Goal: Information Seeking & Learning: Learn about a topic

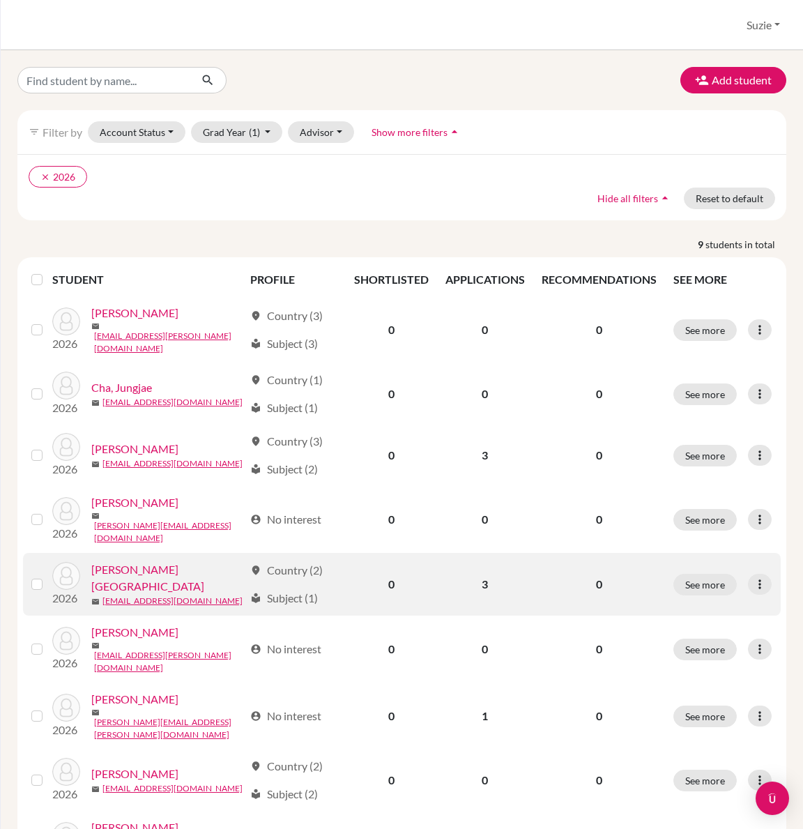
scroll to position [59, 0]
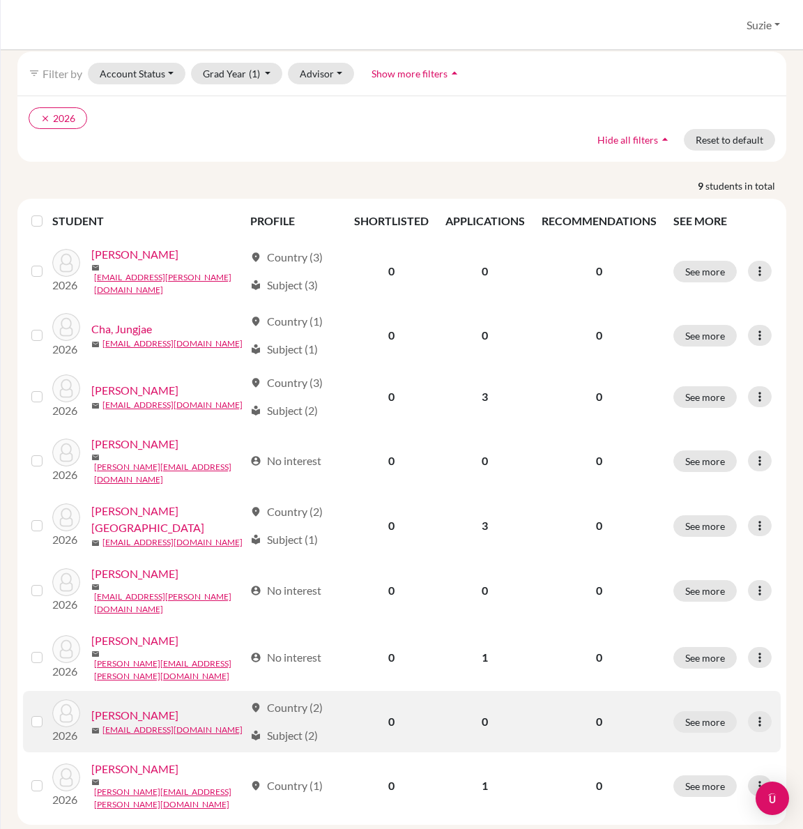
click at [294, 699] on div "location_on Country (2)" at bounding box center [286, 707] width 73 height 17
click at [689, 711] on button "See more" at bounding box center [704, 722] width 63 height 22
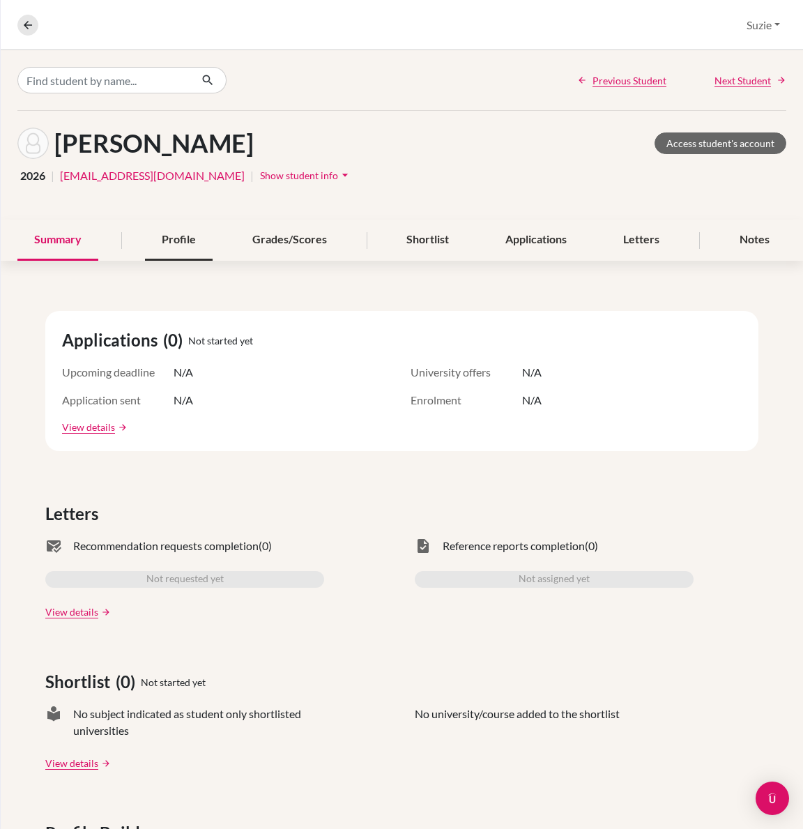
click at [183, 238] on div "Profile" at bounding box center [179, 240] width 68 height 41
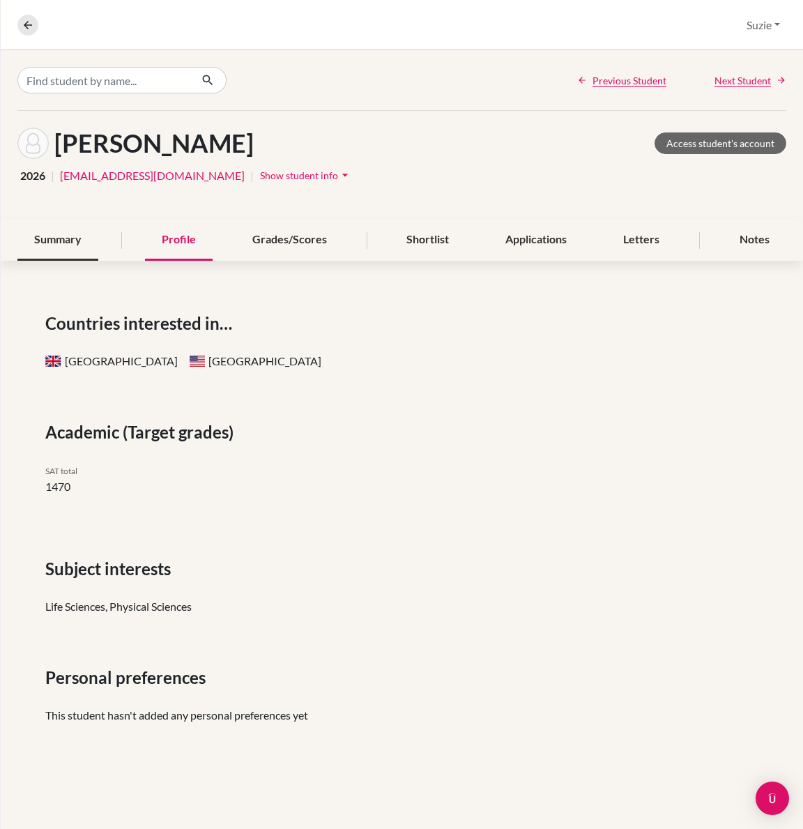
click at [54, 234] on div "Summary" at bounding box center [57, 240] width 81 height 41
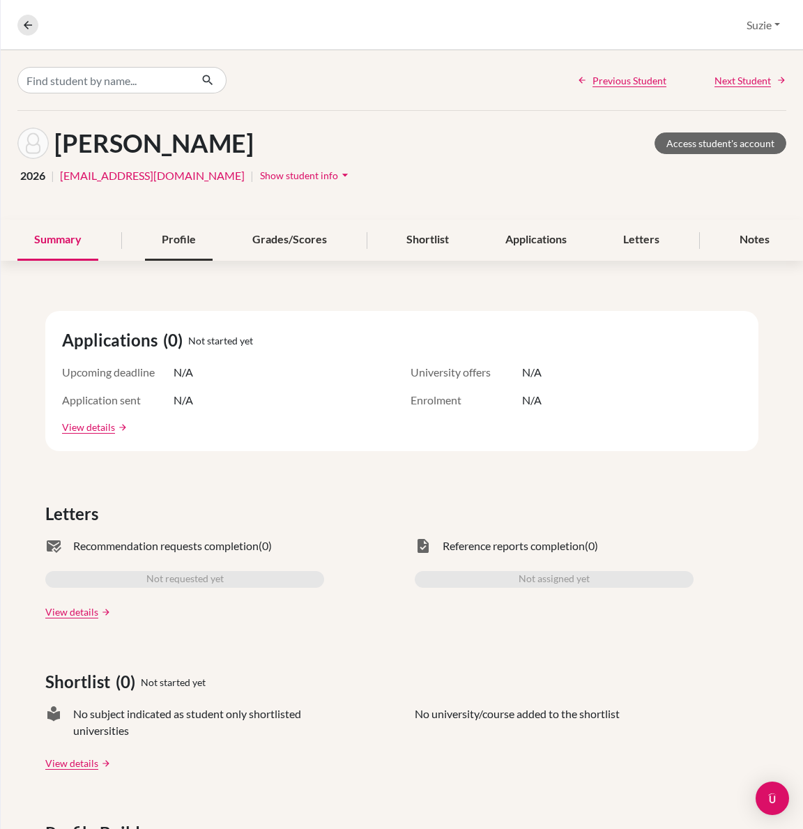
click at [181, 243] on div "Profile" at bounding box center [179, 240] width 68 height 41
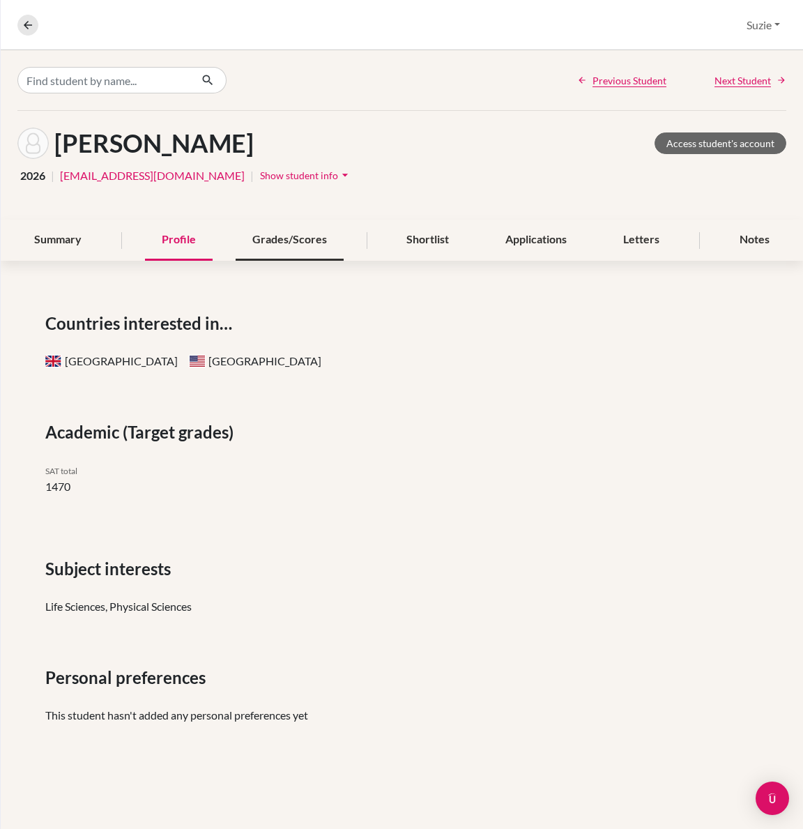
click at [282, 241] on div "Grades/Scores" at bounding box center [290, 240] width 108 height 41
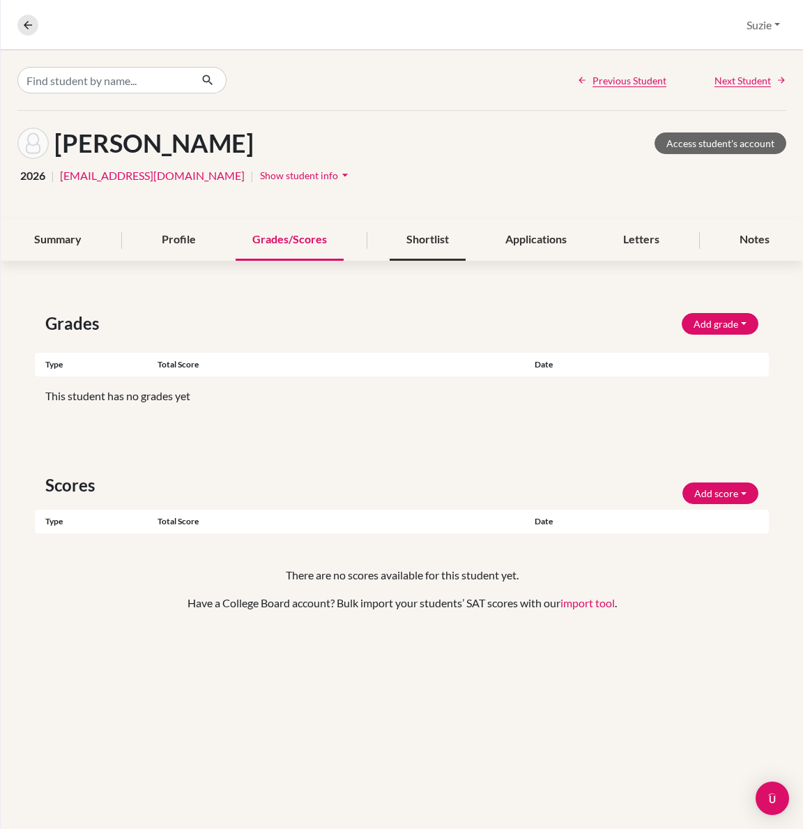
click at [406, 249] on div "Shortlist" at bounding box center [428, 240] width 76 height 41
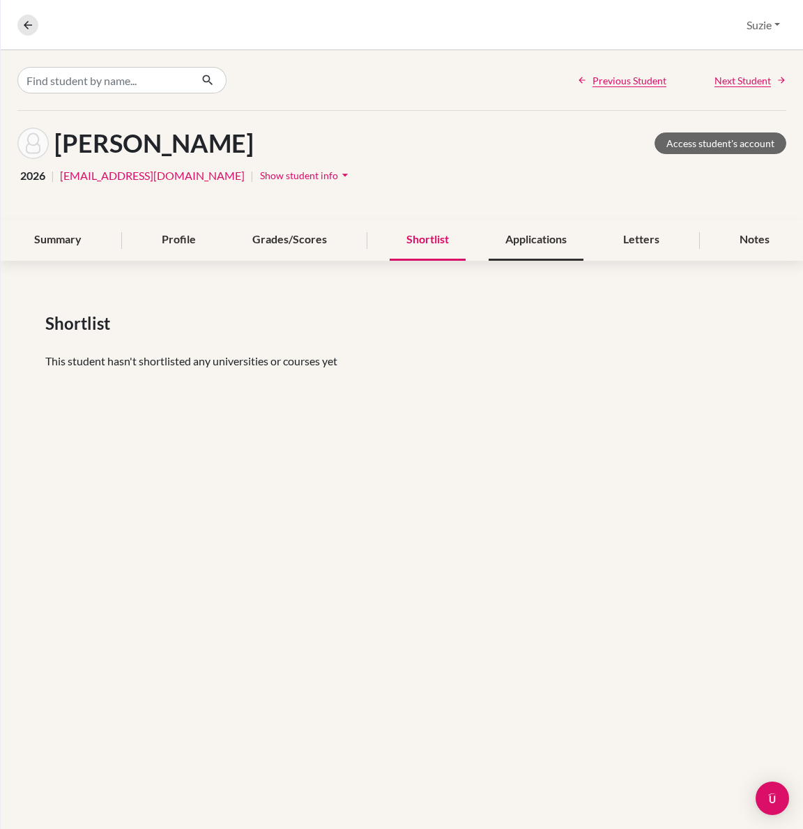
click at [515, 245] on div "Applications" at bounding box center [536, 240] width 95 height 41
click at [653, 235] on div "Letters" at bounding box center [641, 240] width 70 height 41
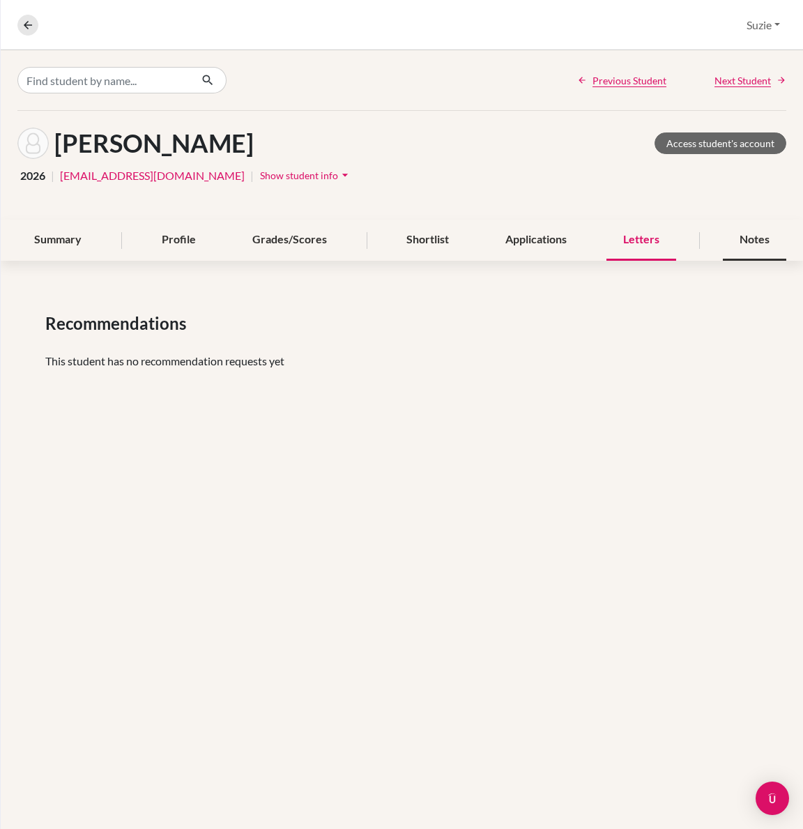
click at [760, 251] on div "Notes" at bounding box center [754, 240] width 63 height 41
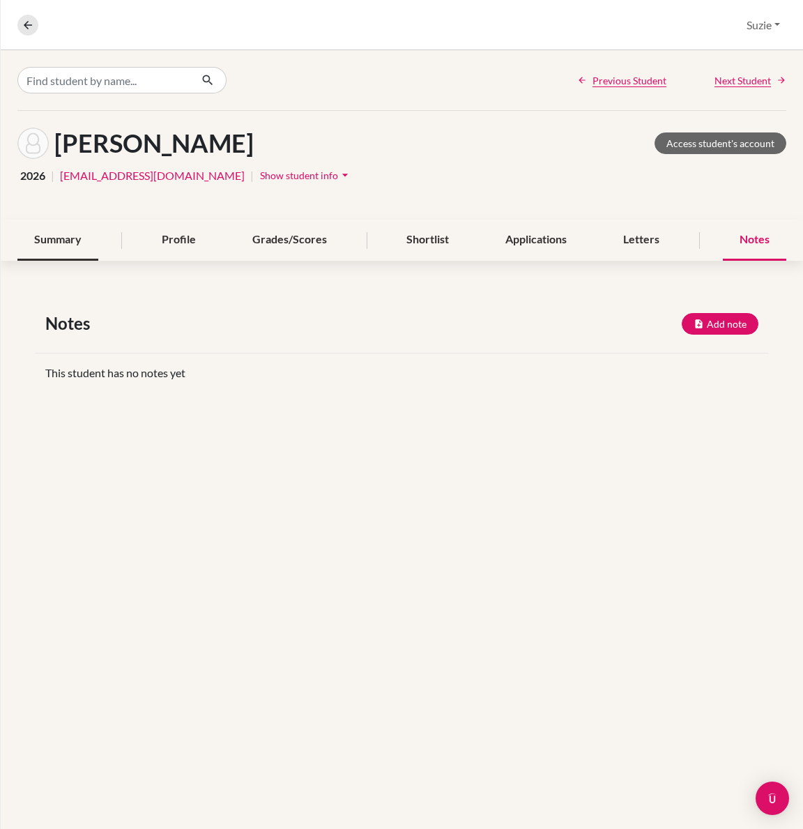
click at [63, 252] on div "Summary" at bounding box center [57, 240] width 81 height 41
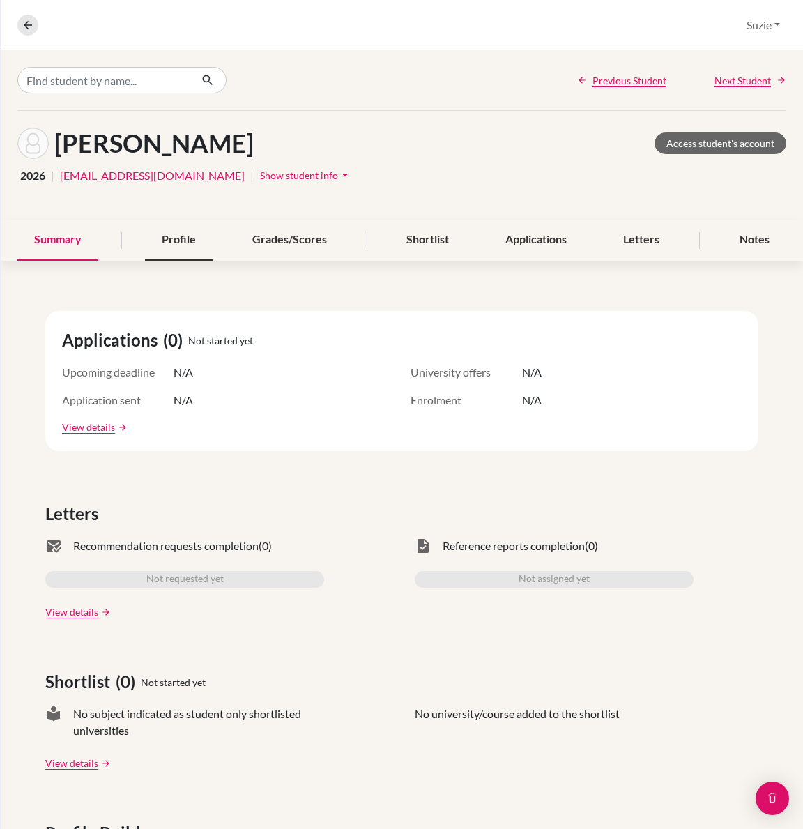
click at [171, 234] on div "Profile" at bounding box center [179, 240] width 68 height 41
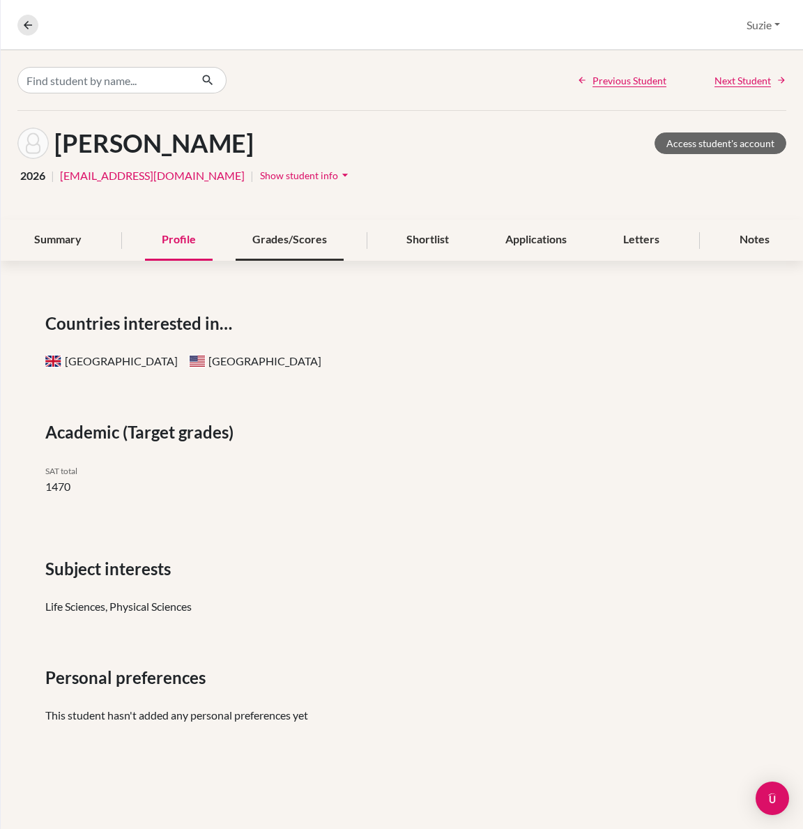
click at [266, 249] on div "Grades/Scores" at bounding box center [290, 240] width 108 height 41
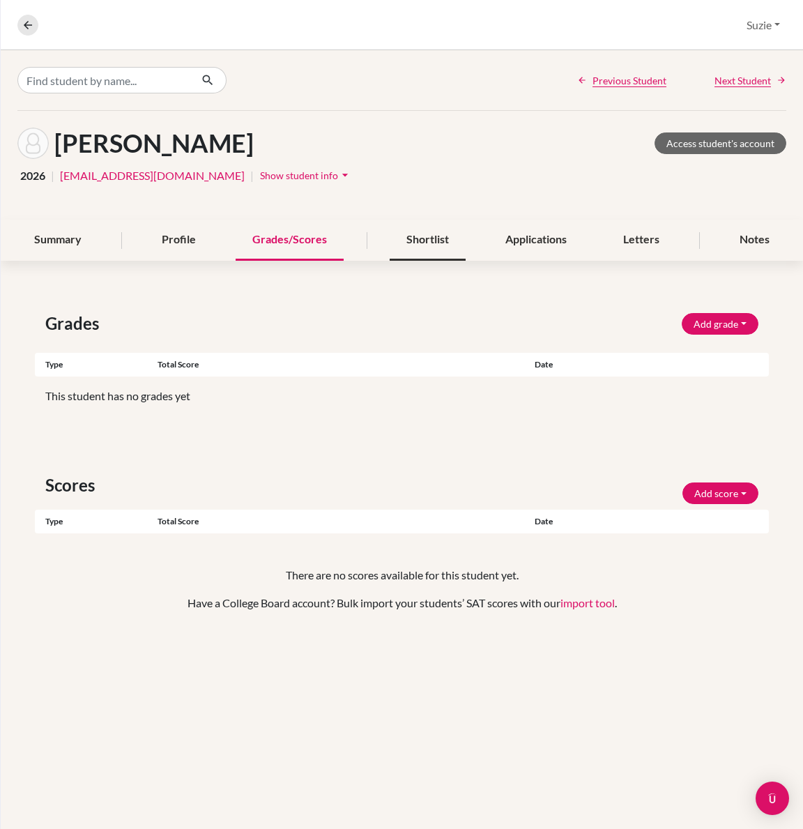
click at [412, 247] on div "Shortlist" at bounding box center [428, 240] width 76 height 41
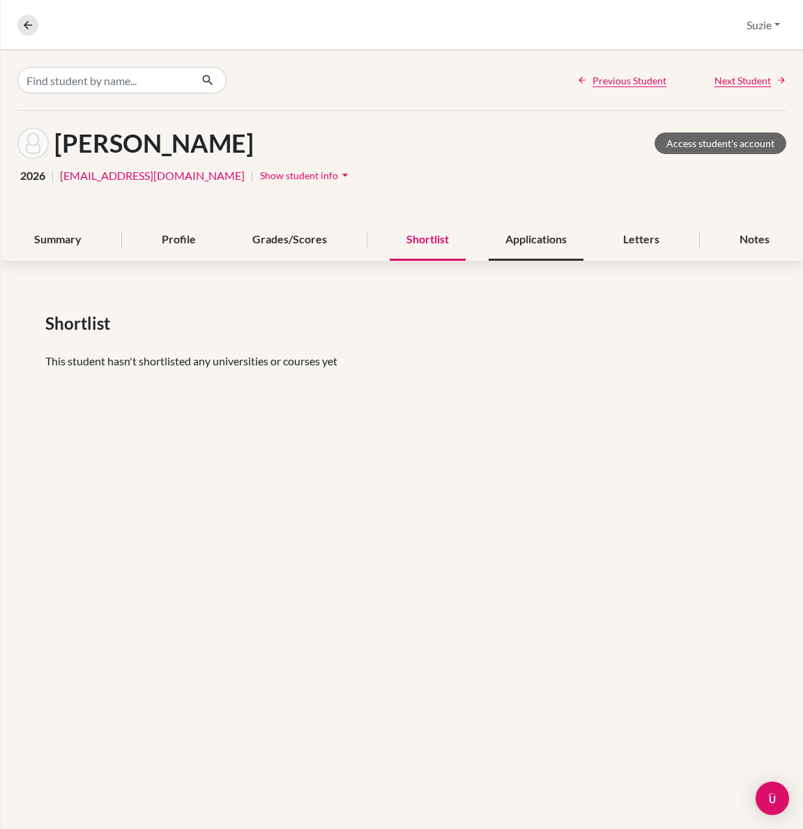
click at [544, 233] on div "Applications" at bounding box center [536, 240] width 95 height 41
click at [638, 236] on div "Letters" at bounding box center [641, 240] width 70 height 41
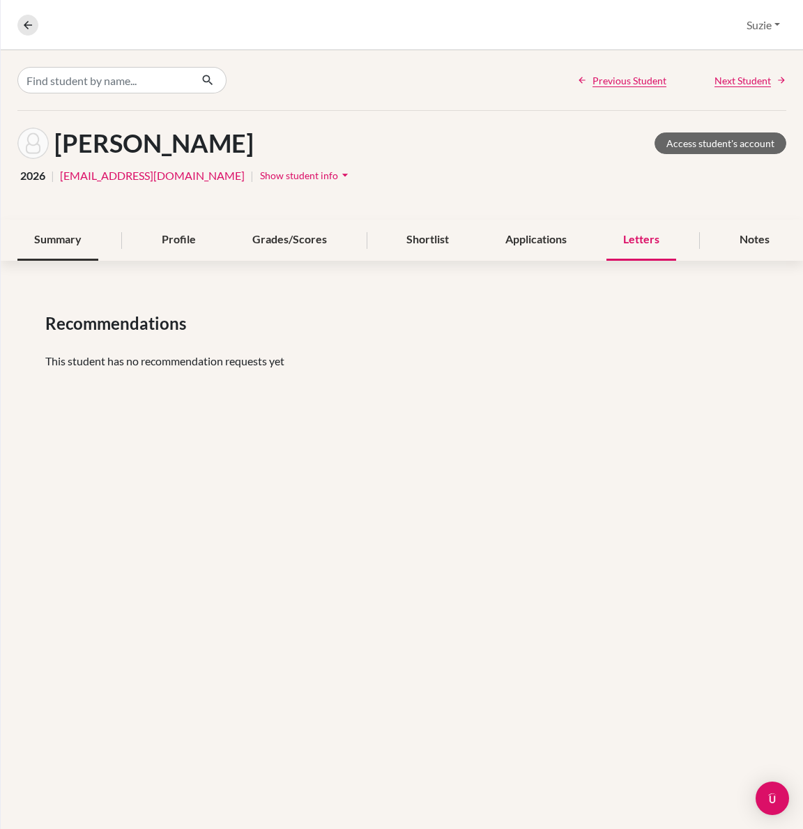
click at [73, 244] on div "Summary" at bounding box center [57, 240] width 81 height 41
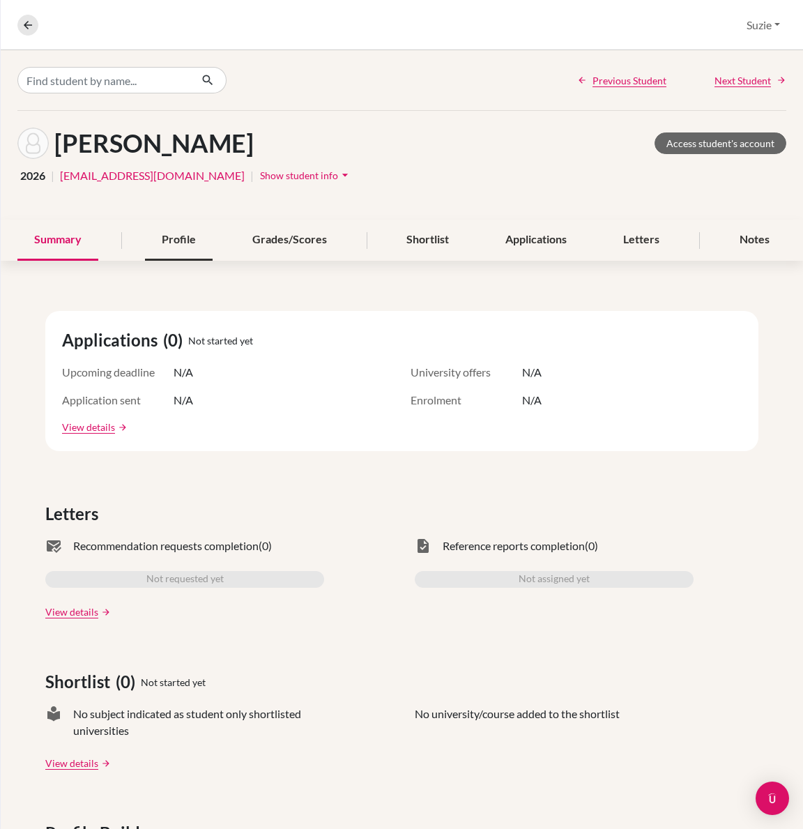
click at [185, 240] on div "Profile" at bounding box center [179, 240] width 68 height 41
